Goal: Transaction & Acquisition: Purchase product/service

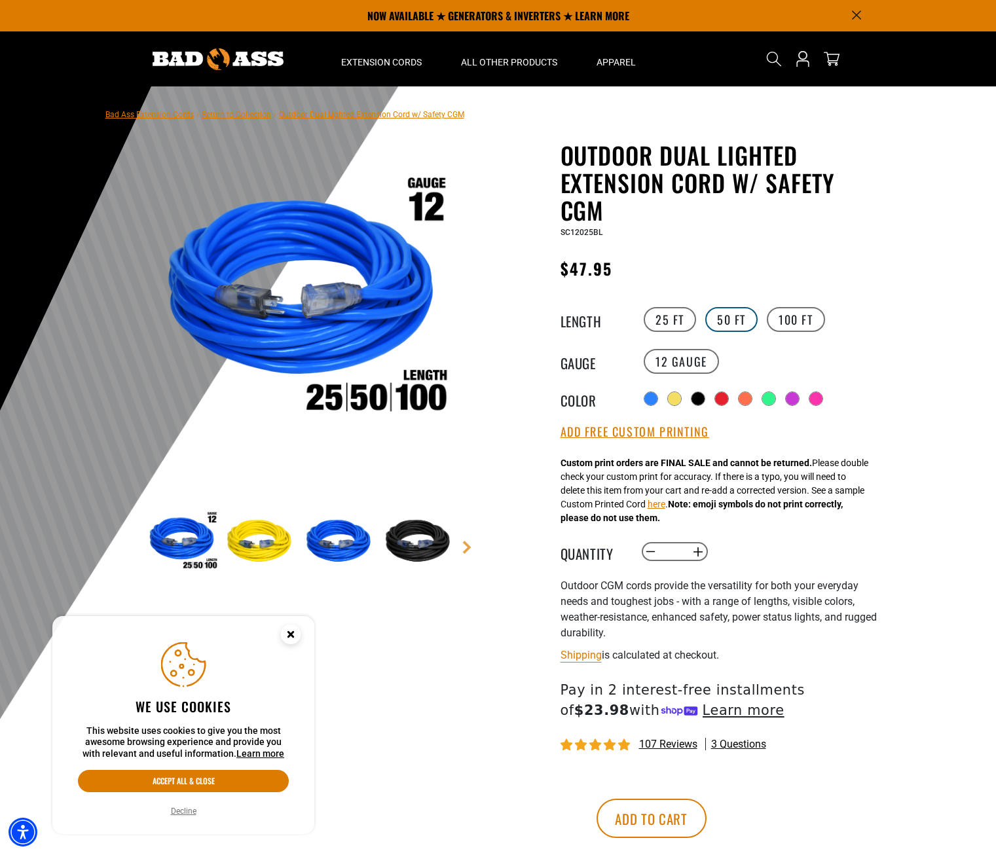
click at [727, 320] on label "50 FT" at bounding box center [731, 319] width 52 height 25
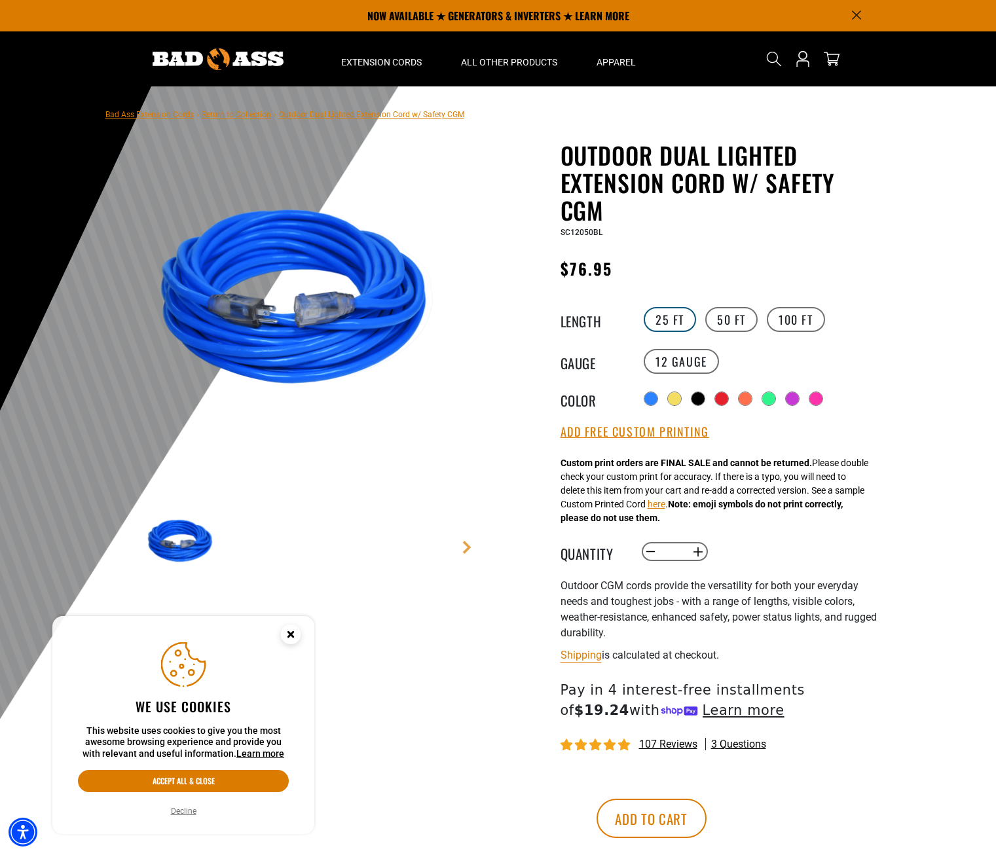
click at [677, 320] on label "25 FT" at bounding box center [670, 319] width 52 height 25
click at [398, 421] on img at bounding box center [302, 302] width 316 height 316
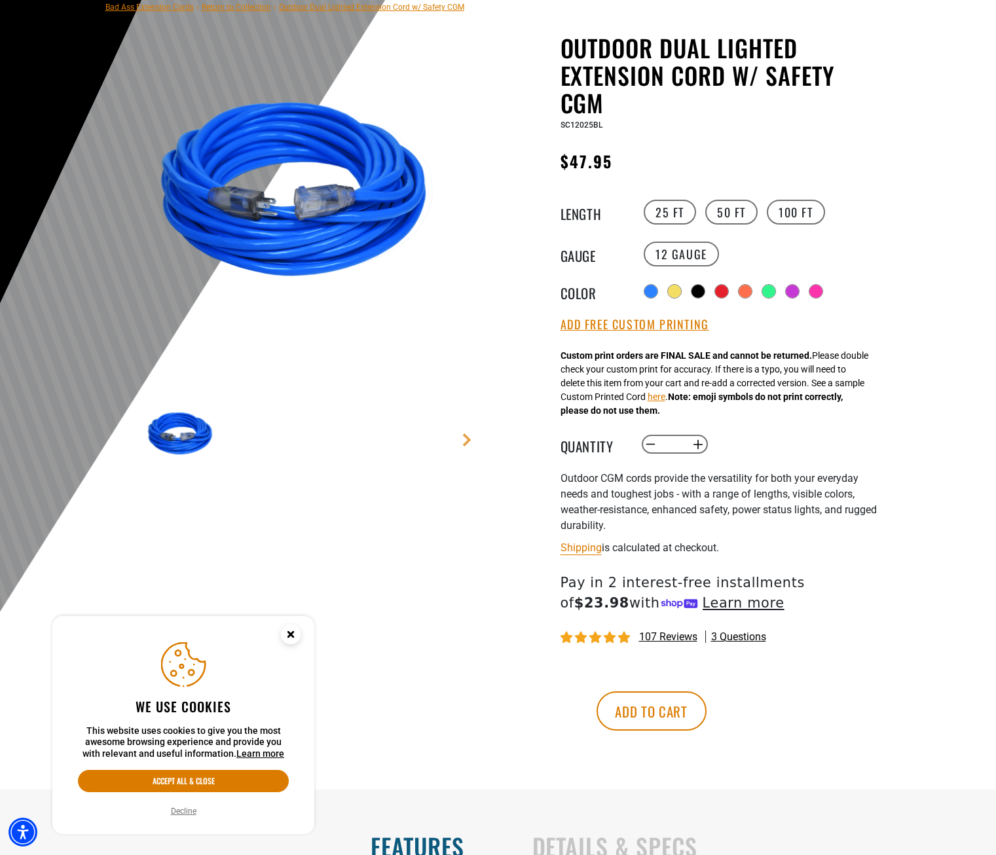
scroll to position [131, 0]
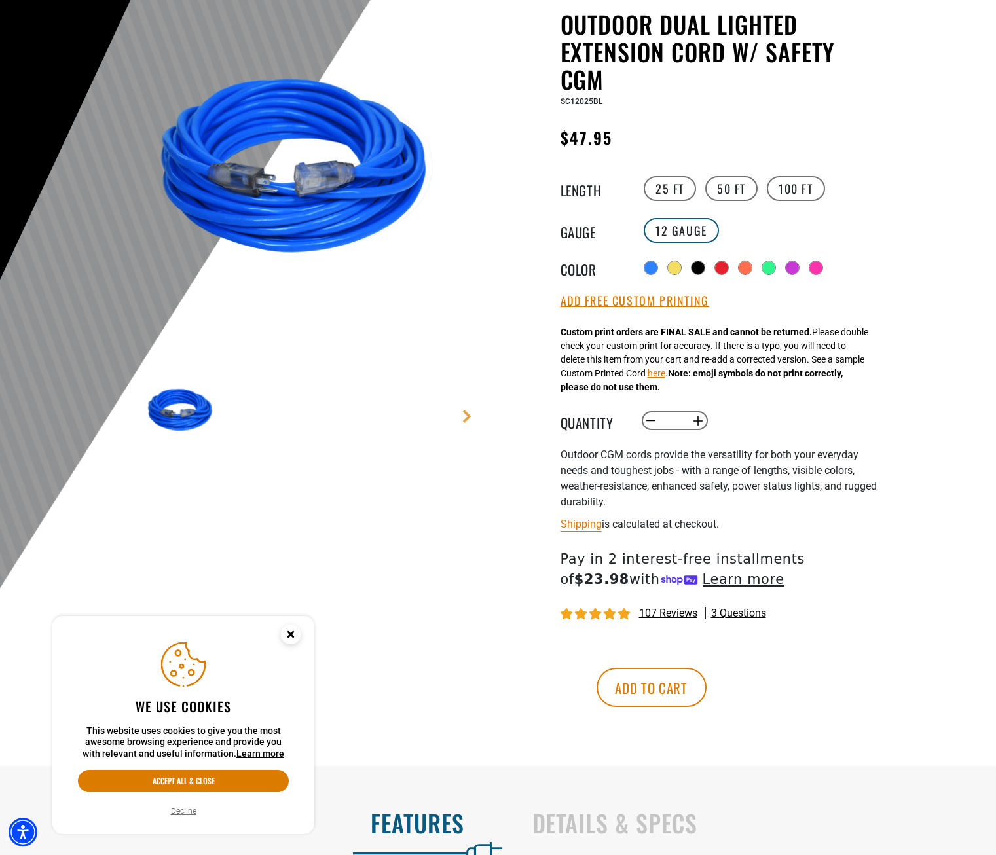
click at [683, 231] on label "12 Gauge" at bounding box center [681, 230] width 75 height 25
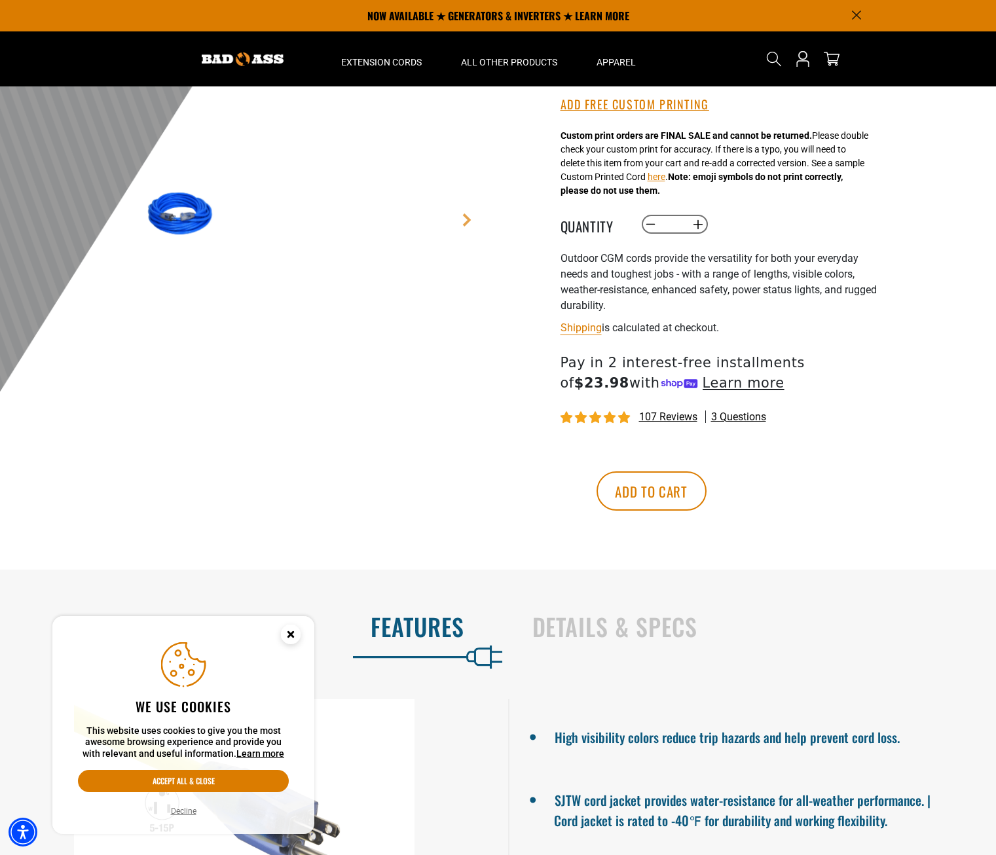
scroll to position [0, 0]
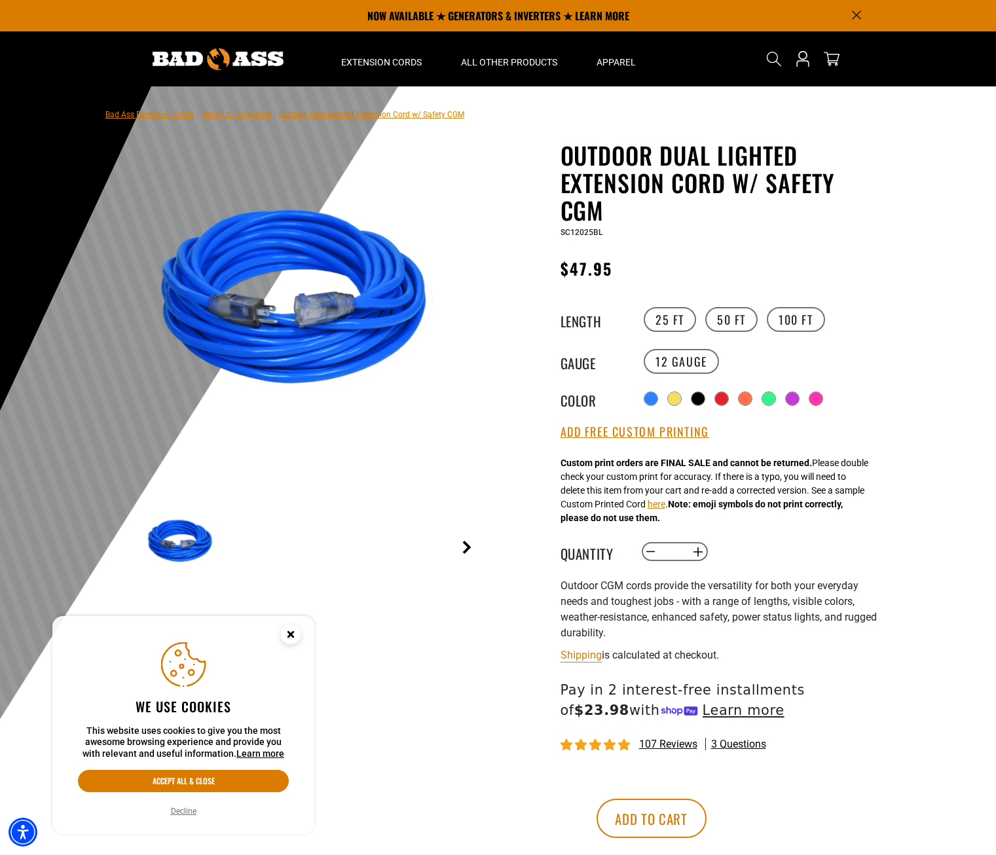
click at [470, 546] on link "Next" at bounding box center [466, 547] width 13 height 13
click at [128, 550] on link "Previous" at bounding box center [130, 547] width 13 height 13
click at [289, 637] on icon "Close this option" at bounding box center [290, 634] width 5 height 5
